Goal: Find specific page/section

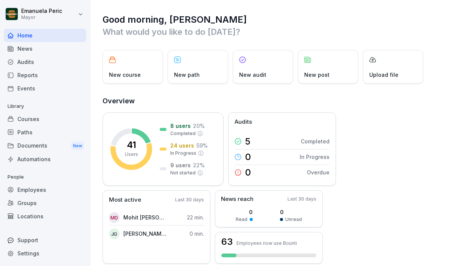
click at [44, 62] on div "Audits" at bounding box center [45, 61] width 82 height 13
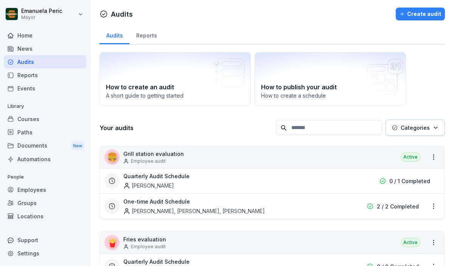
click at [41, 77] on div "Reports" at bounding box center [45, 74] width 82 height 13
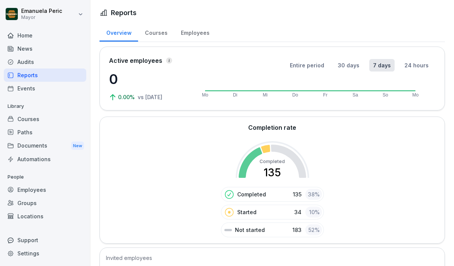
click at [59, 59] on div "Audits" at bounding box center [45, 61] width 82 height 13
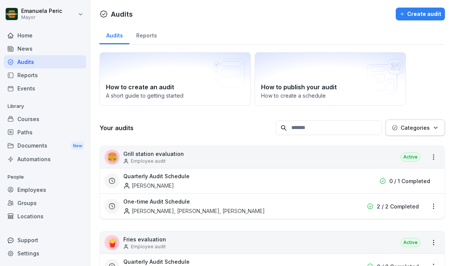
click at [143, 37] on font "Reports" at bounding box center [146, 35] width 21 height 6
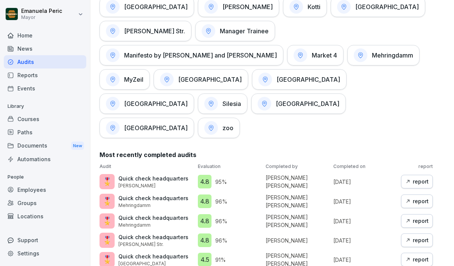
scroll to position [460, 0]
